Goal: Task Accomplishment & Management: Use online tool/utility

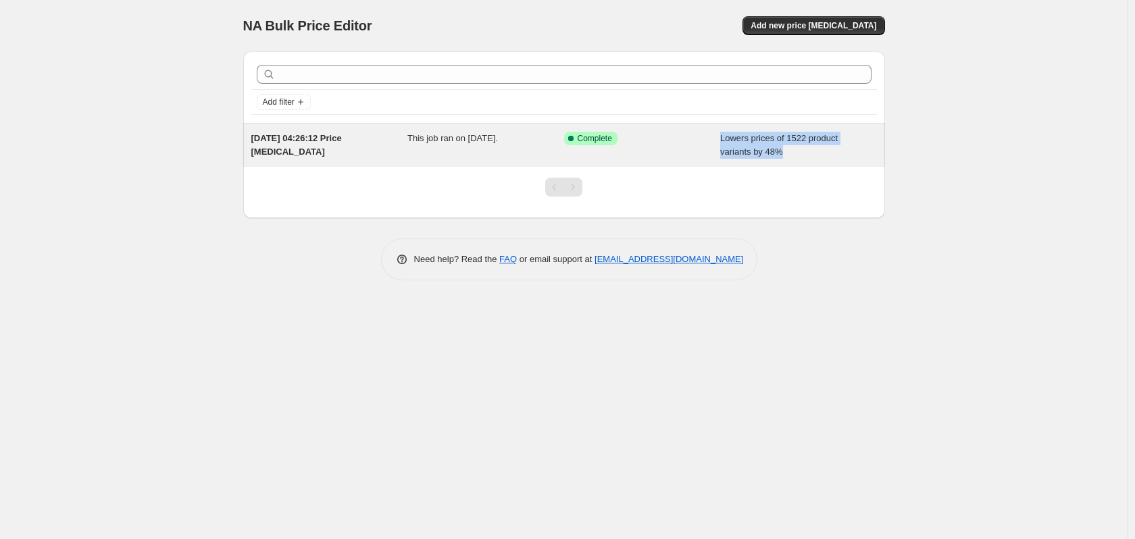
drag, startPoint x: 734, startPoint y: 143, endPoint x: 712, endPoint y: 139, distance: 21.9
click at [712, 139] on div "[DATE] 04:26:12 Price [MEDICAL_DATA] This job ran on [DATE]. Success Complete C…" at bounding box center [564, 145] width 626 height 27
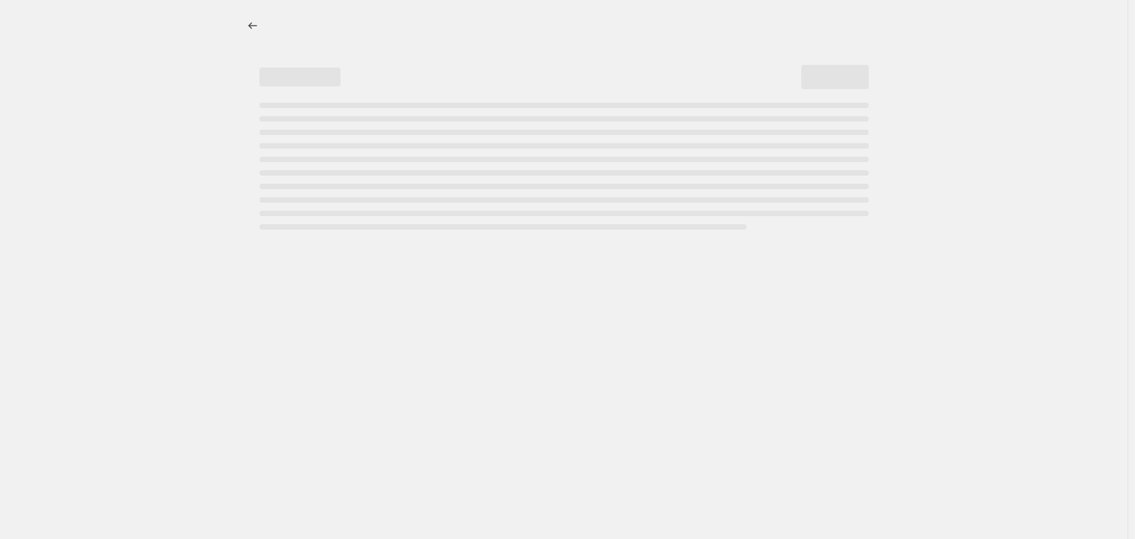
click at [955, 251] on div at bounding box center [563, 269] width 1127 height 539
select select "percentage"
